Goal: Information Seeking & Learning: Find specific fact

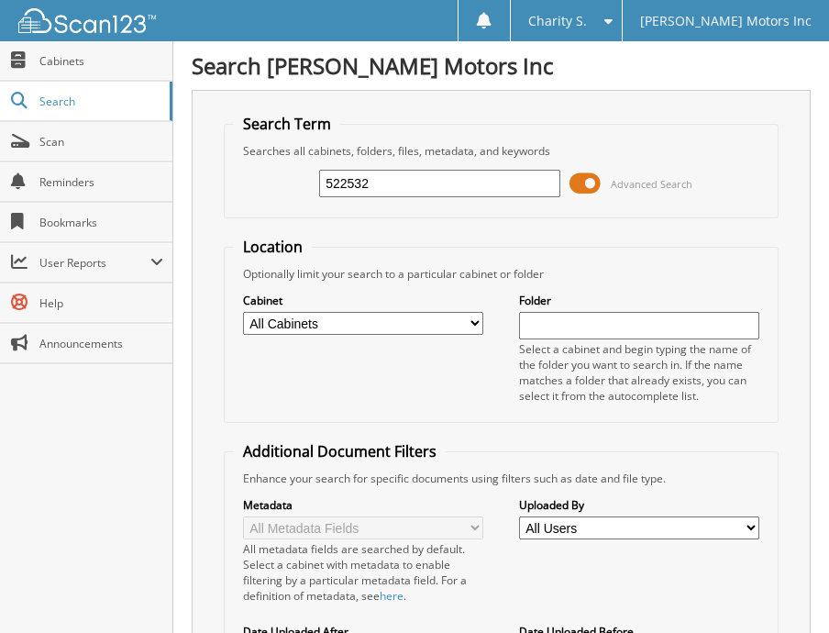
type input "522532"
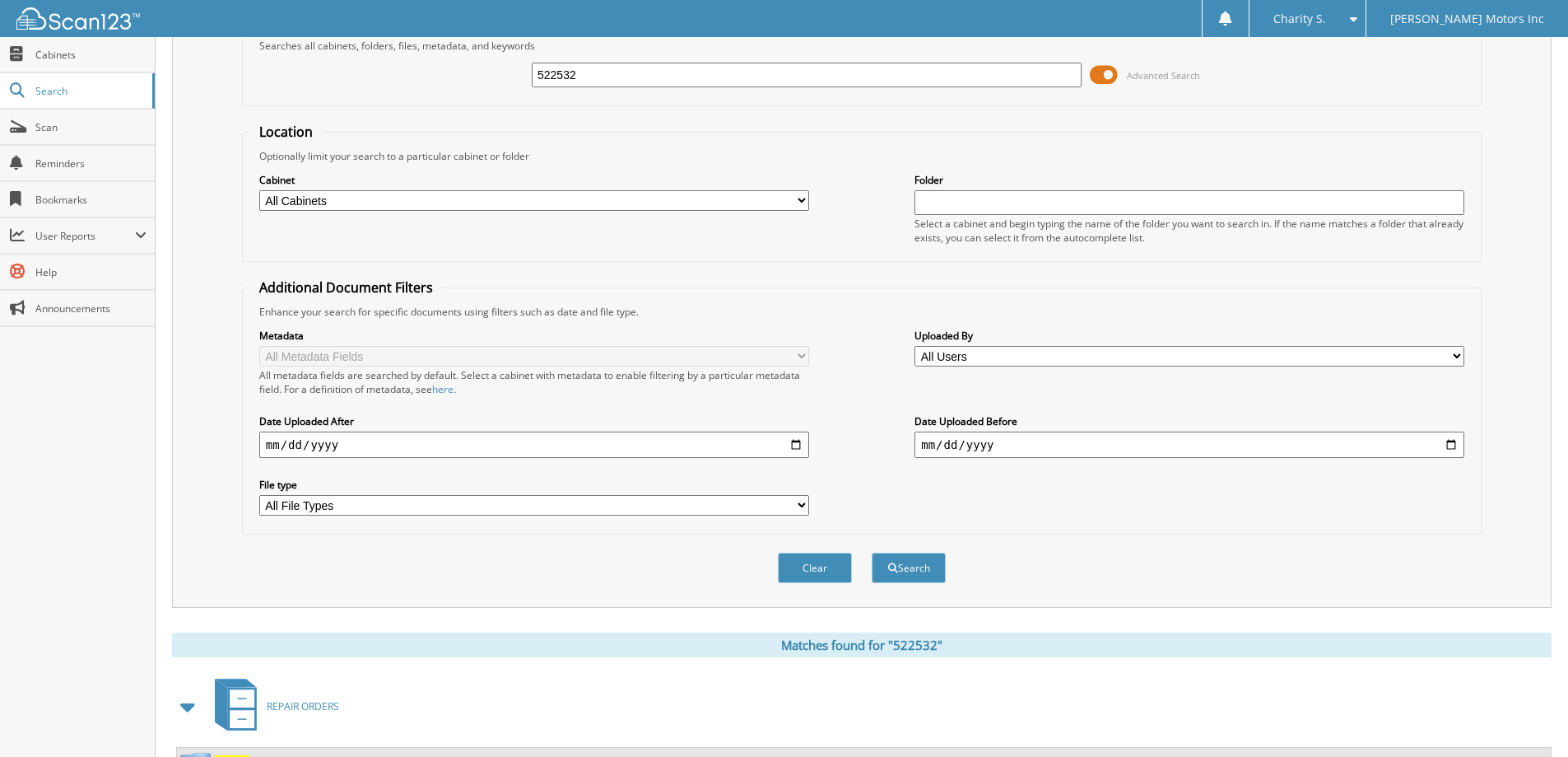
scroll to position [228, 0]
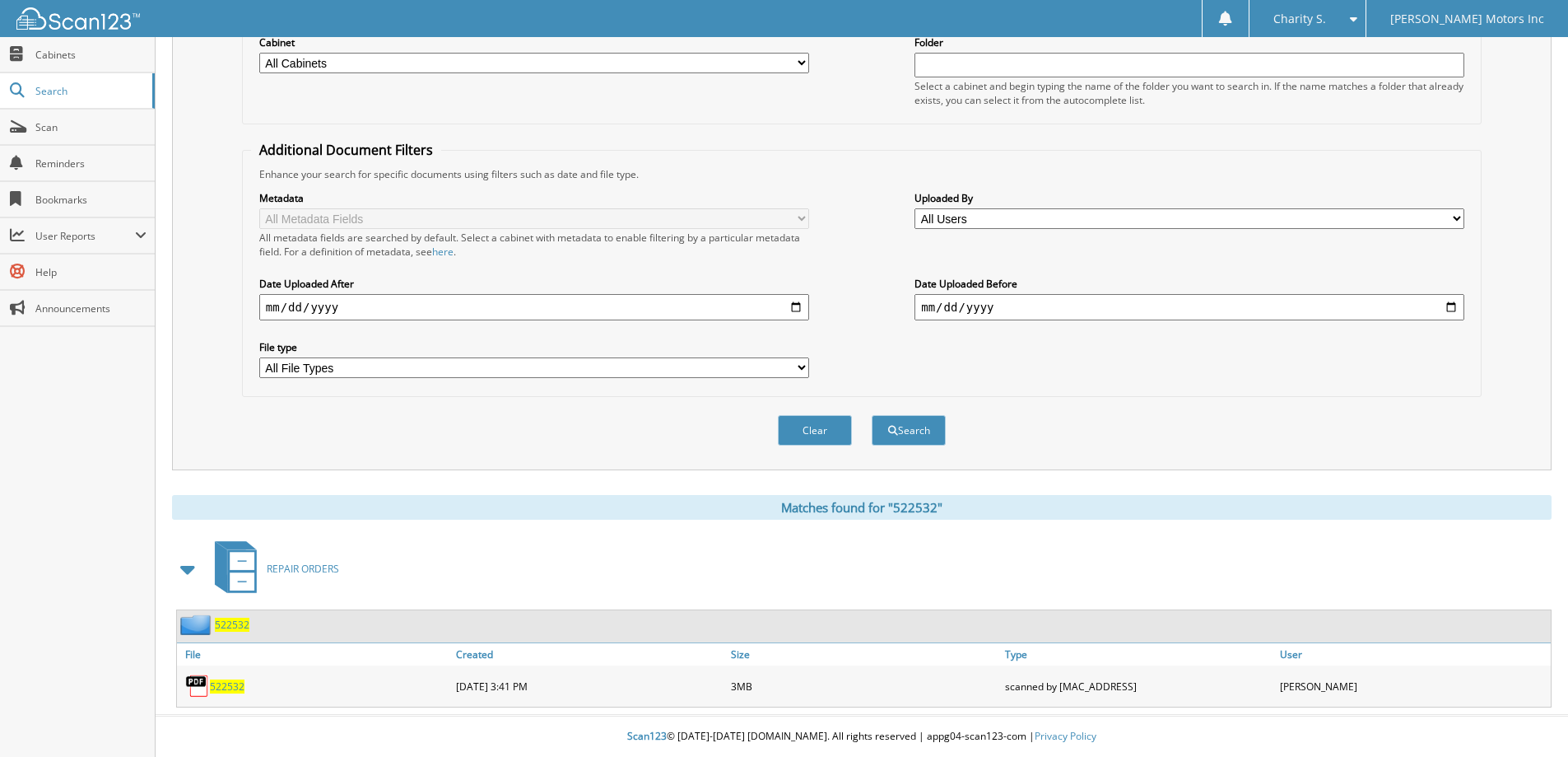
click at [240, 568] on span "522532" at bounding box center [227, 687] width 35 height 14
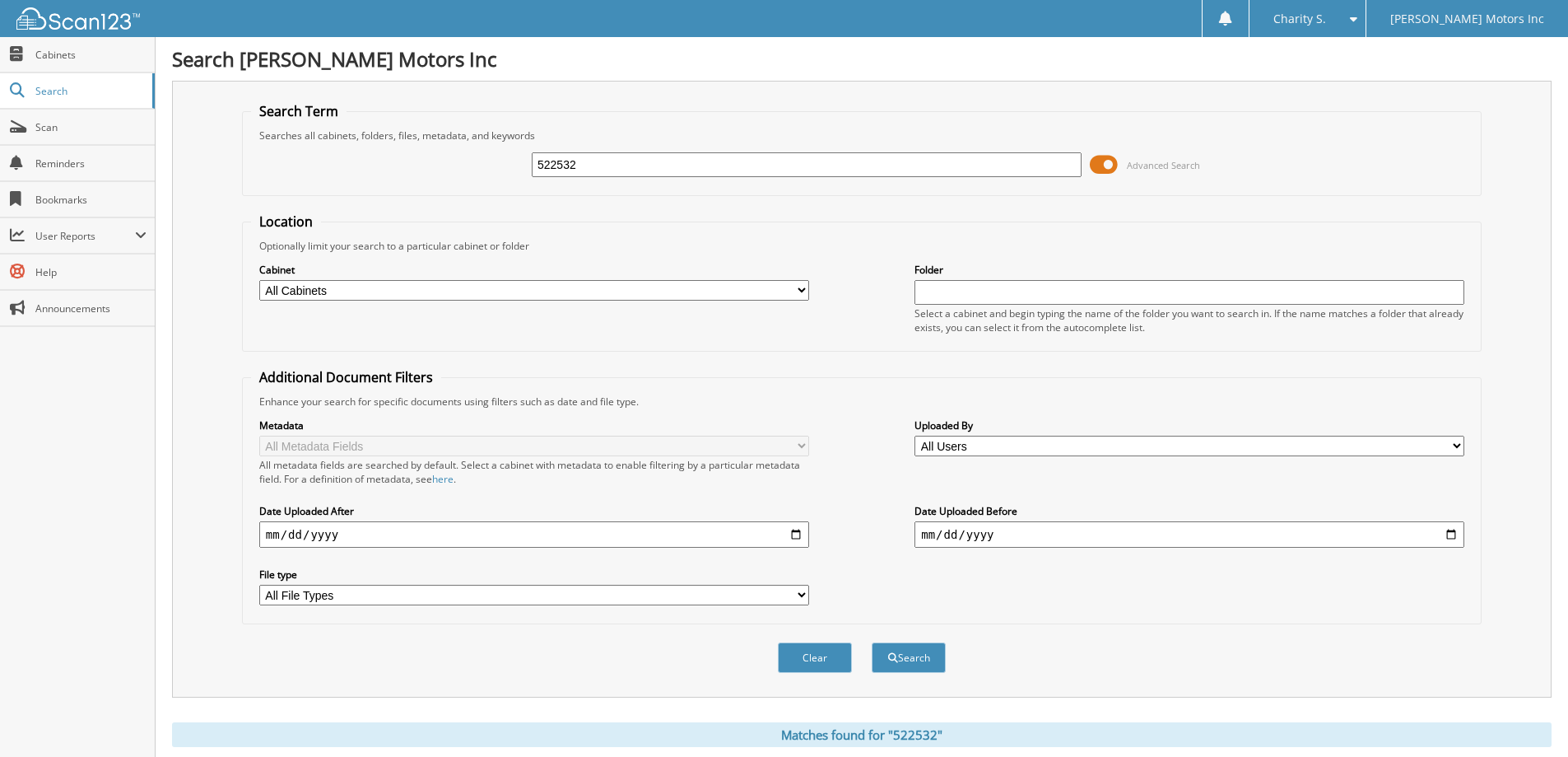
click at [572, 171] on input "522532" at bounding box center [807, 165] width 550 height 25
type input "552443"
click at [743, 568] on button "Search" at bounding box center [908, 657] width 74 height 31
click at [551, 161] on input "552443" at bounding box center [807, 165] width 550 height 25
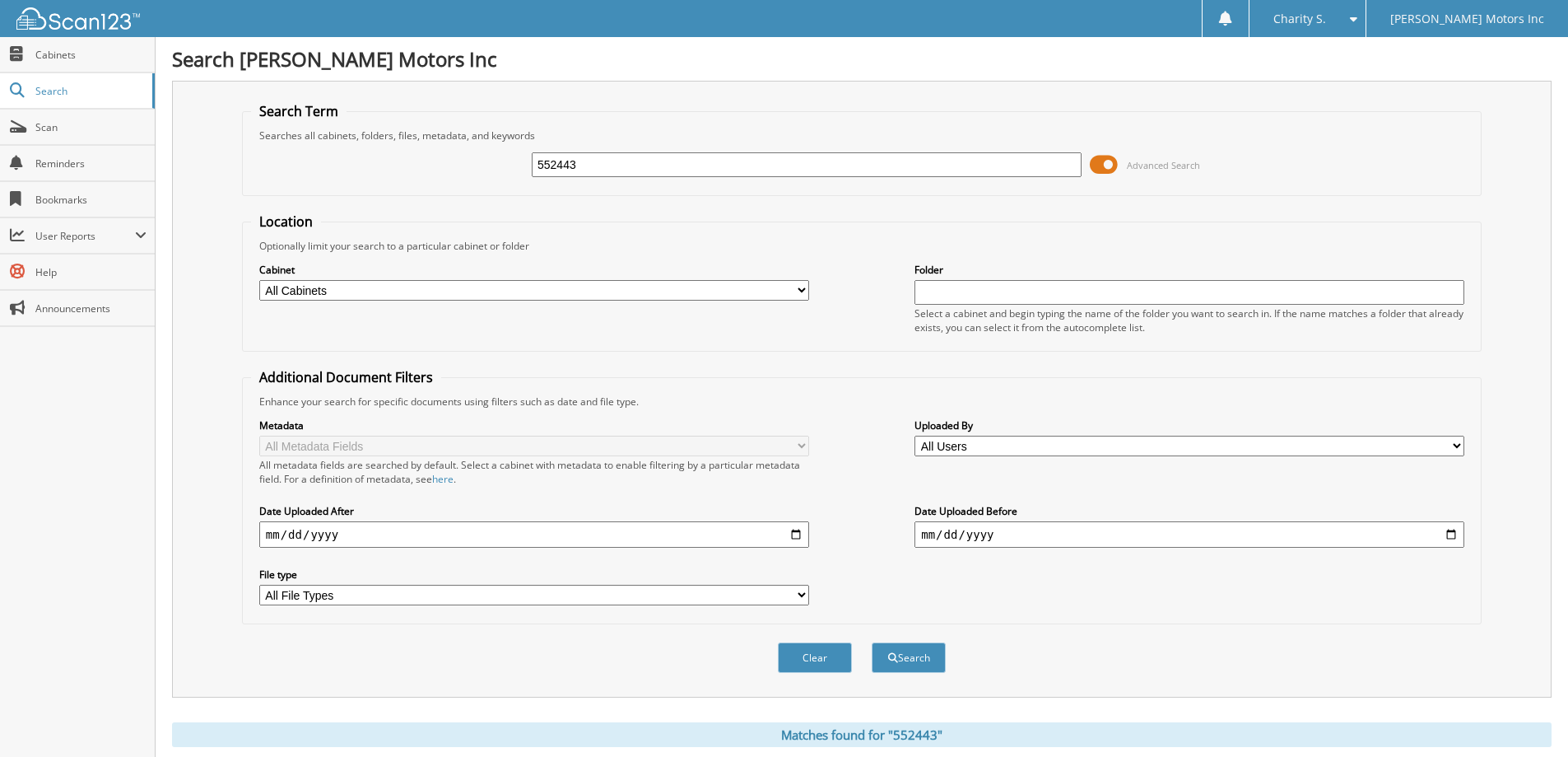
click at [551, 161] on input "552443" at bounding box center [807, 165] width 550 height 25
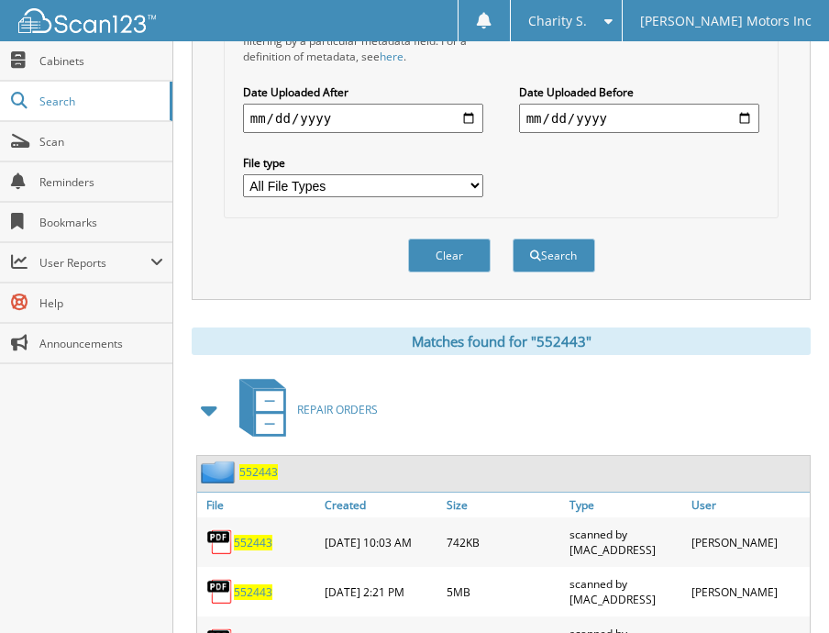
scroll to position [629, 0]
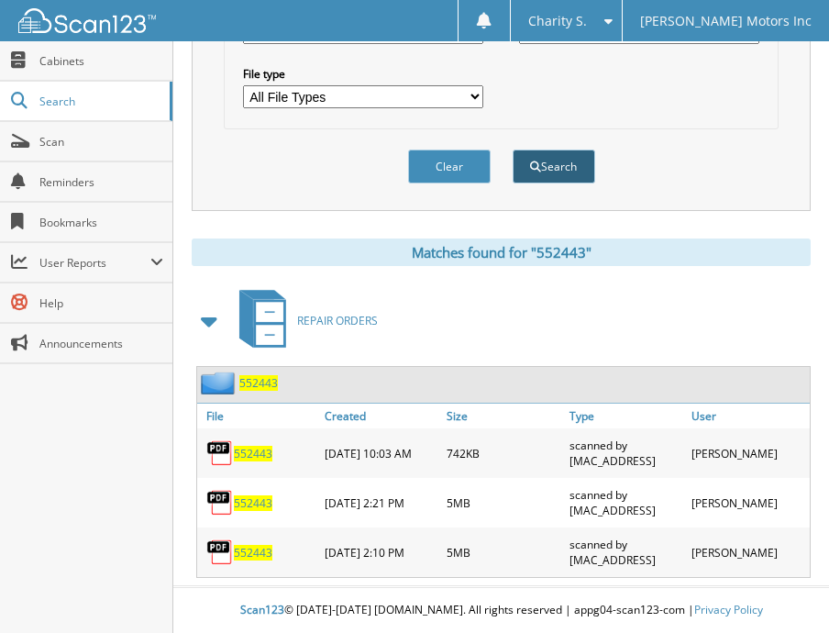
type input "551545"
click at [587, 176] on button "Search" at bounding box center [554, 167] width 83 height 34
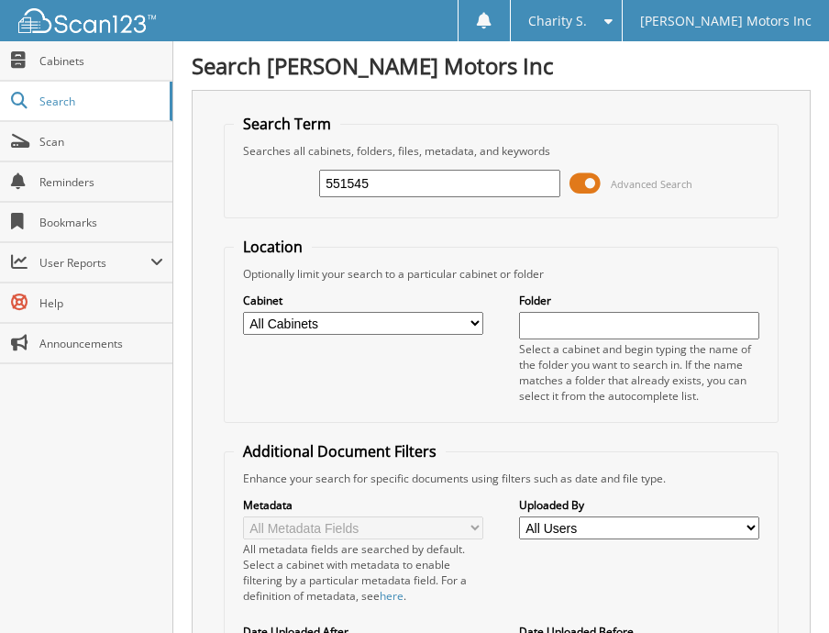
click at [371, 186] on input "551545" at bounding box center [439, 184] width 241 height 28
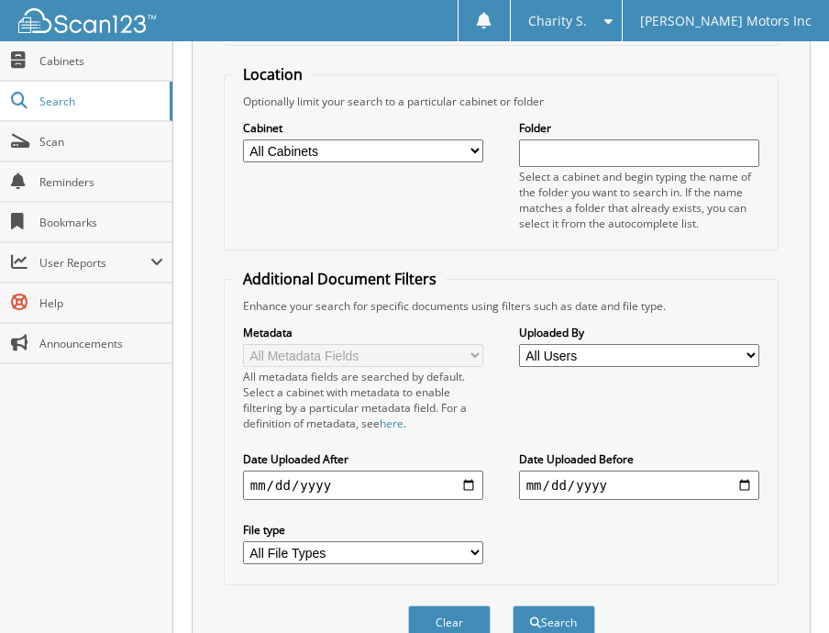
scroll to position [327, 0]
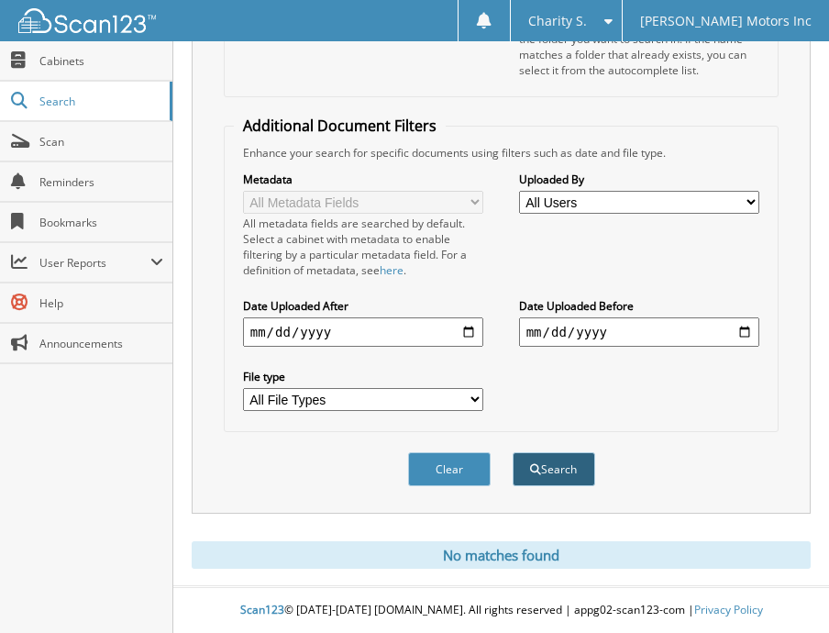
type input "551913"
click at [562, 470] on button "Search" at bounding box center [554, 469] width 83 height 34
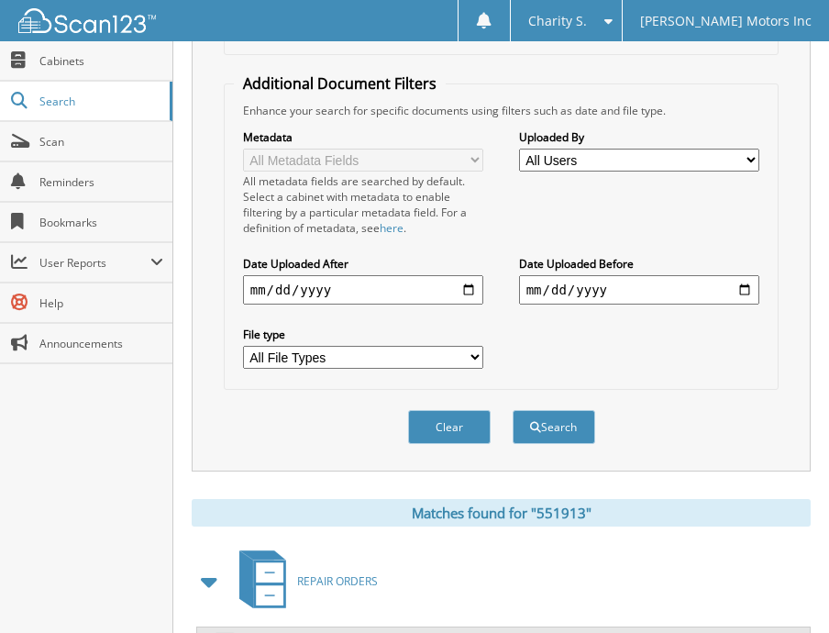
scroll to position [530, 0]
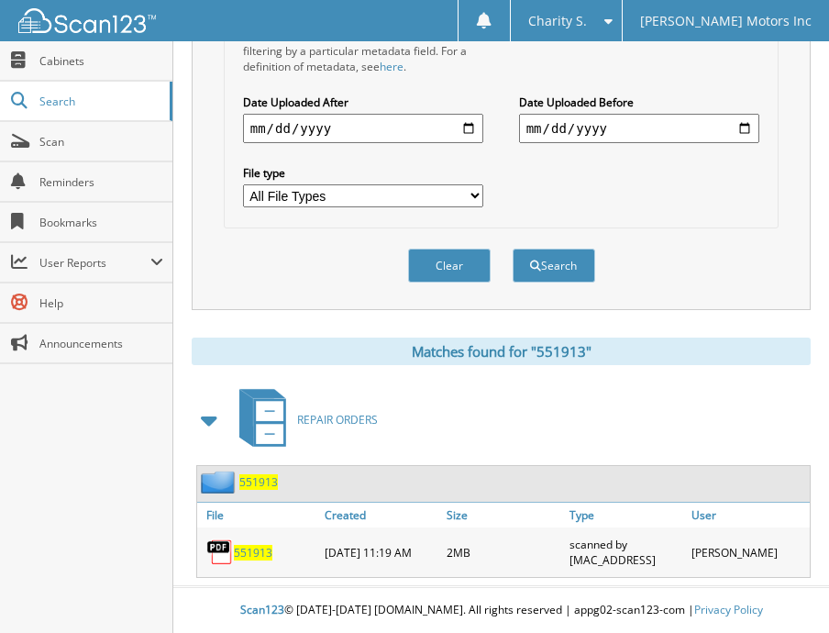
click at [247, 554] on span "551913" at bounding box center [253, 553] width 39 height 16
